Goal: Find specific page/section: Find specific page/section

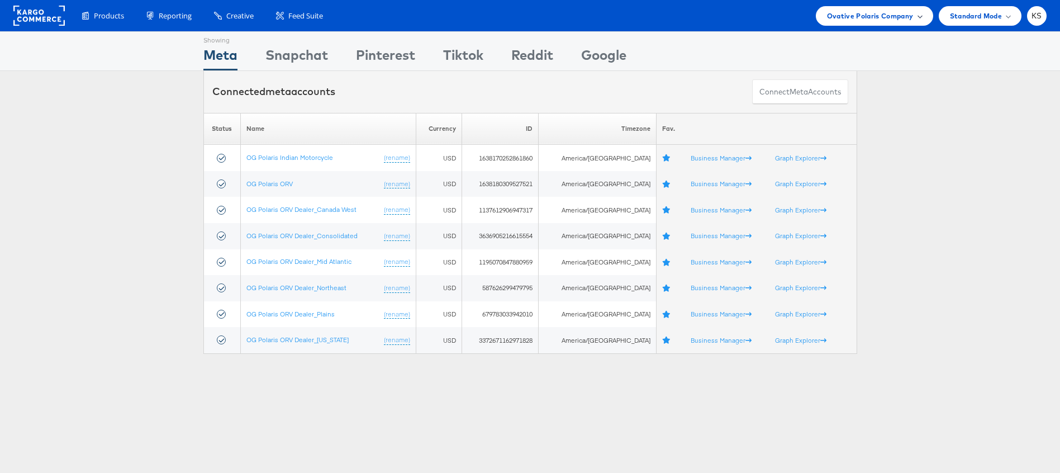
click at [836, 11] on span "Ovative Polaris Company" at bounding box center [870, 16] width 87 height 12
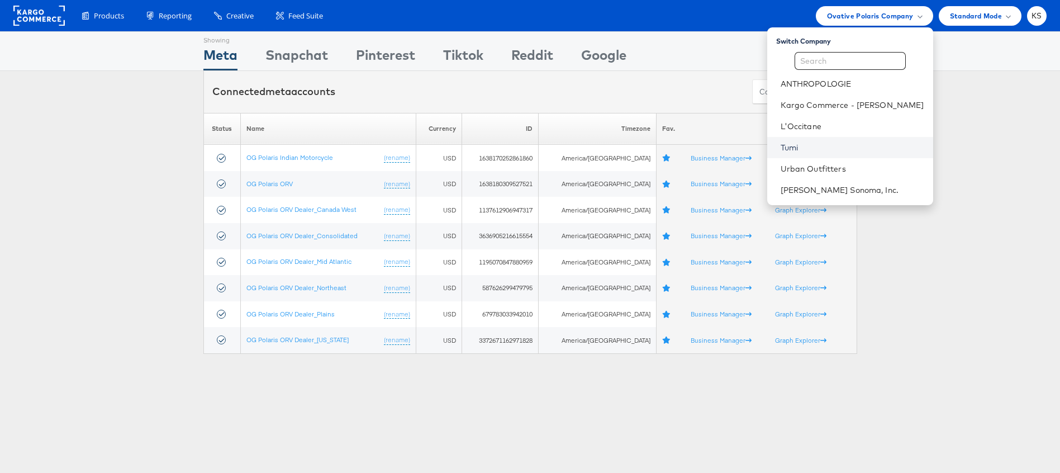
click at [813, 150] on link "Tumi" at bounding box center [853, 147] width 144 height 11
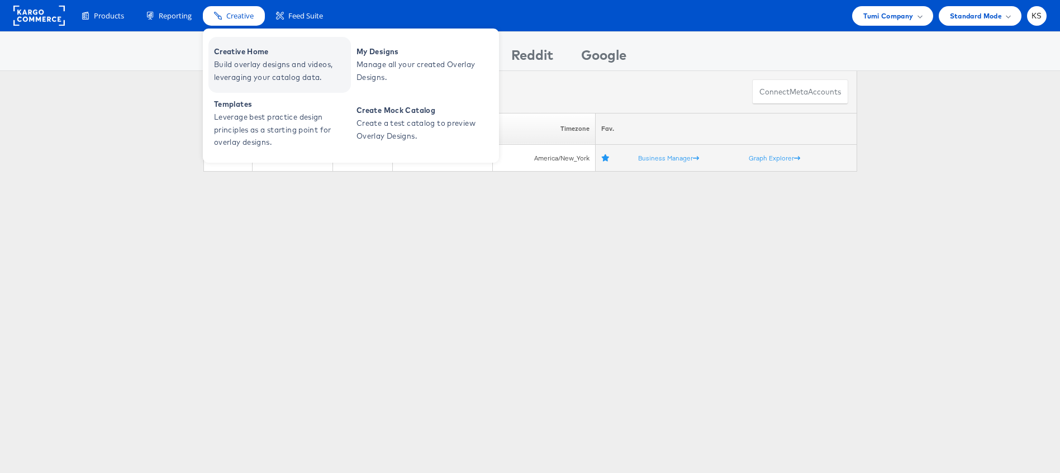
click at [243, 54] on span "Creative Home" at bounding box center [281, 51] width 134 height 13
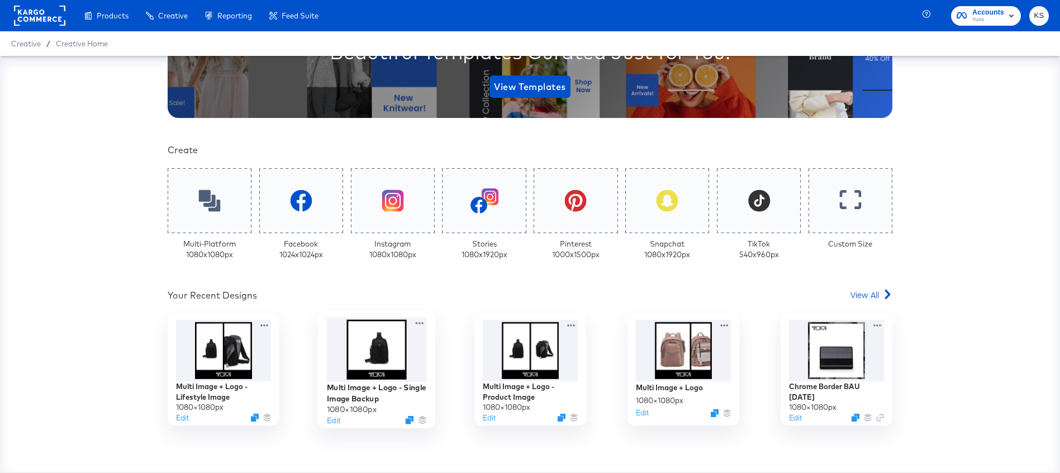
scroll to position [190, 0]
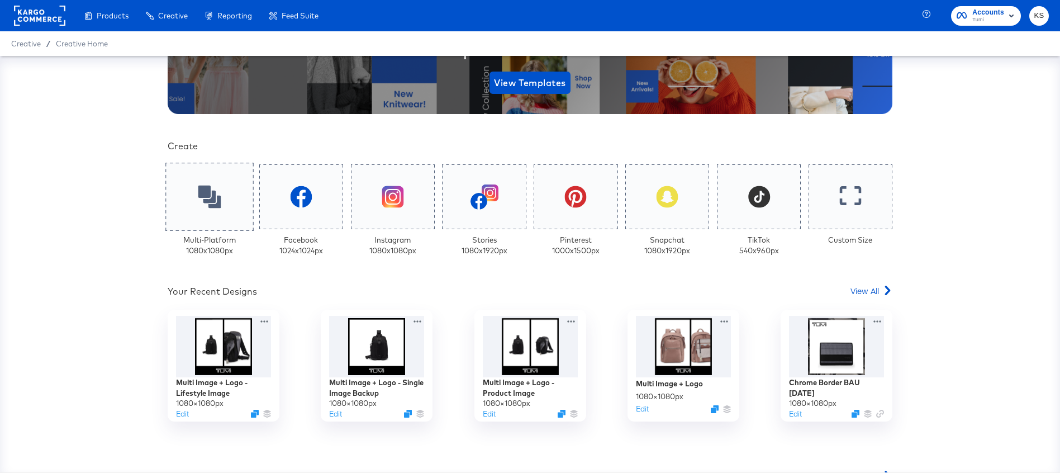
click at [213, 210] on div at bounding box center [209, 197] width 88 height 68
